Goal: Transaction & Acquisition: Purchase product/service

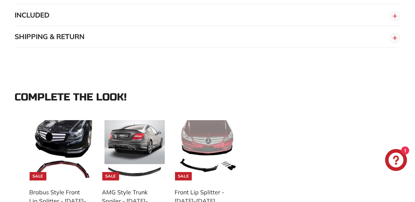
scroll to position [808, 0]
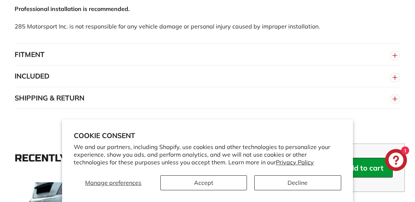
scroll to position [808, 0]
